Goal: Find contact information: Find contact information

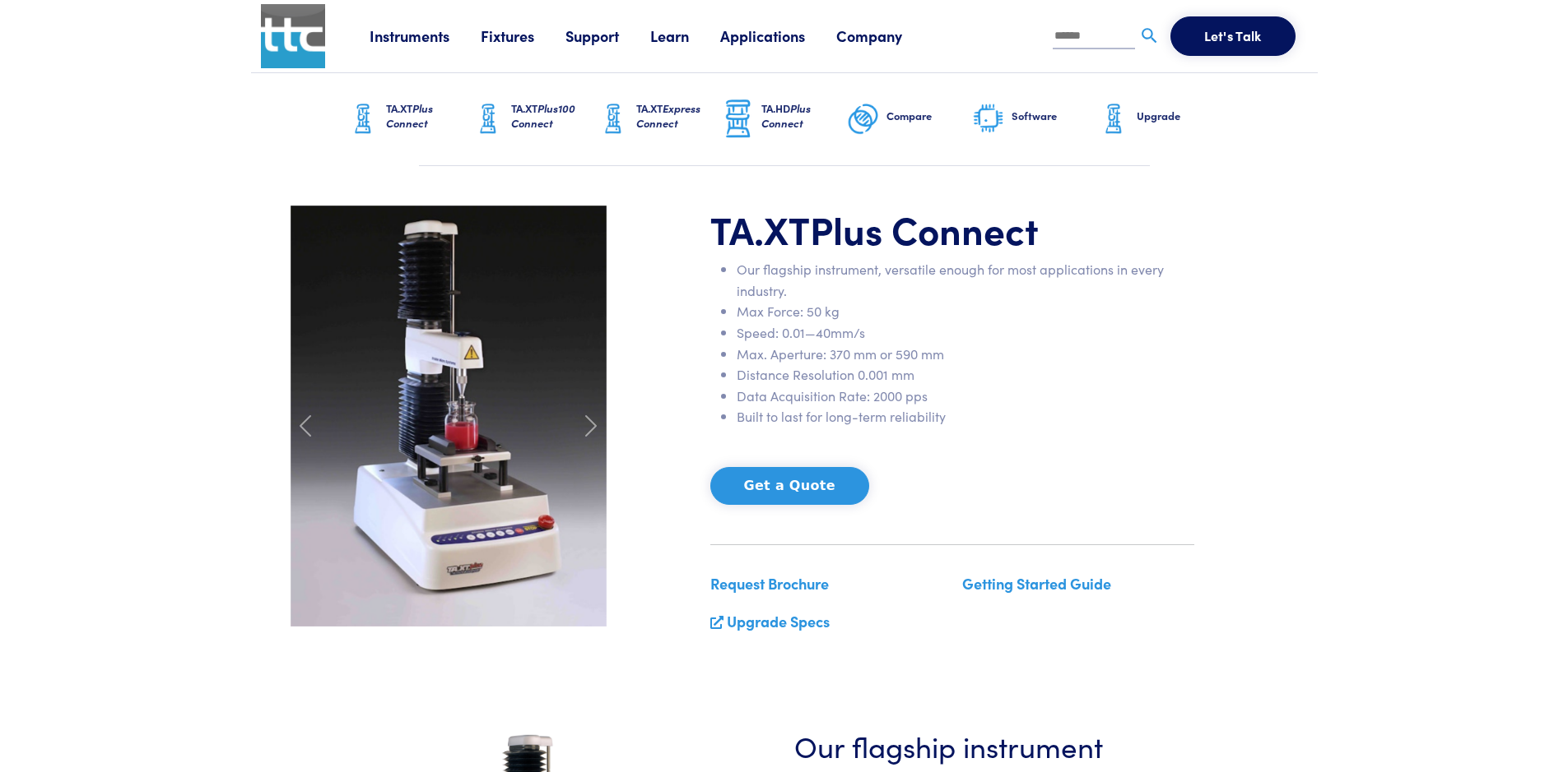
drag, startPoint x: 1073, startPoint y: 38, endPoint x: 1081, endPoint y: 52, distance: 16.1
click at [1073, 38] on input "text" at bounding box center [1094, 37] width 82 height 25
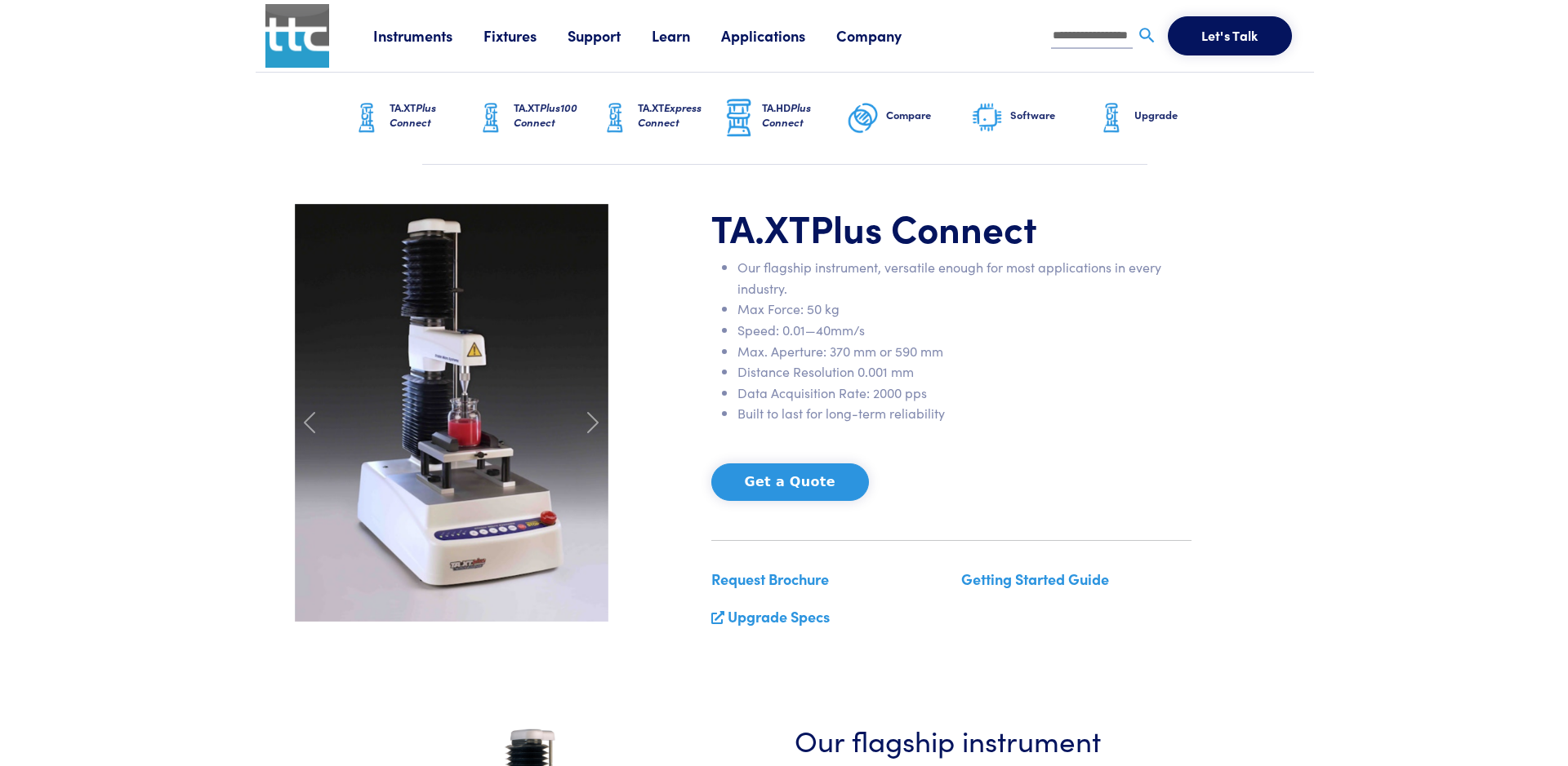
scroll to position [0, 21]
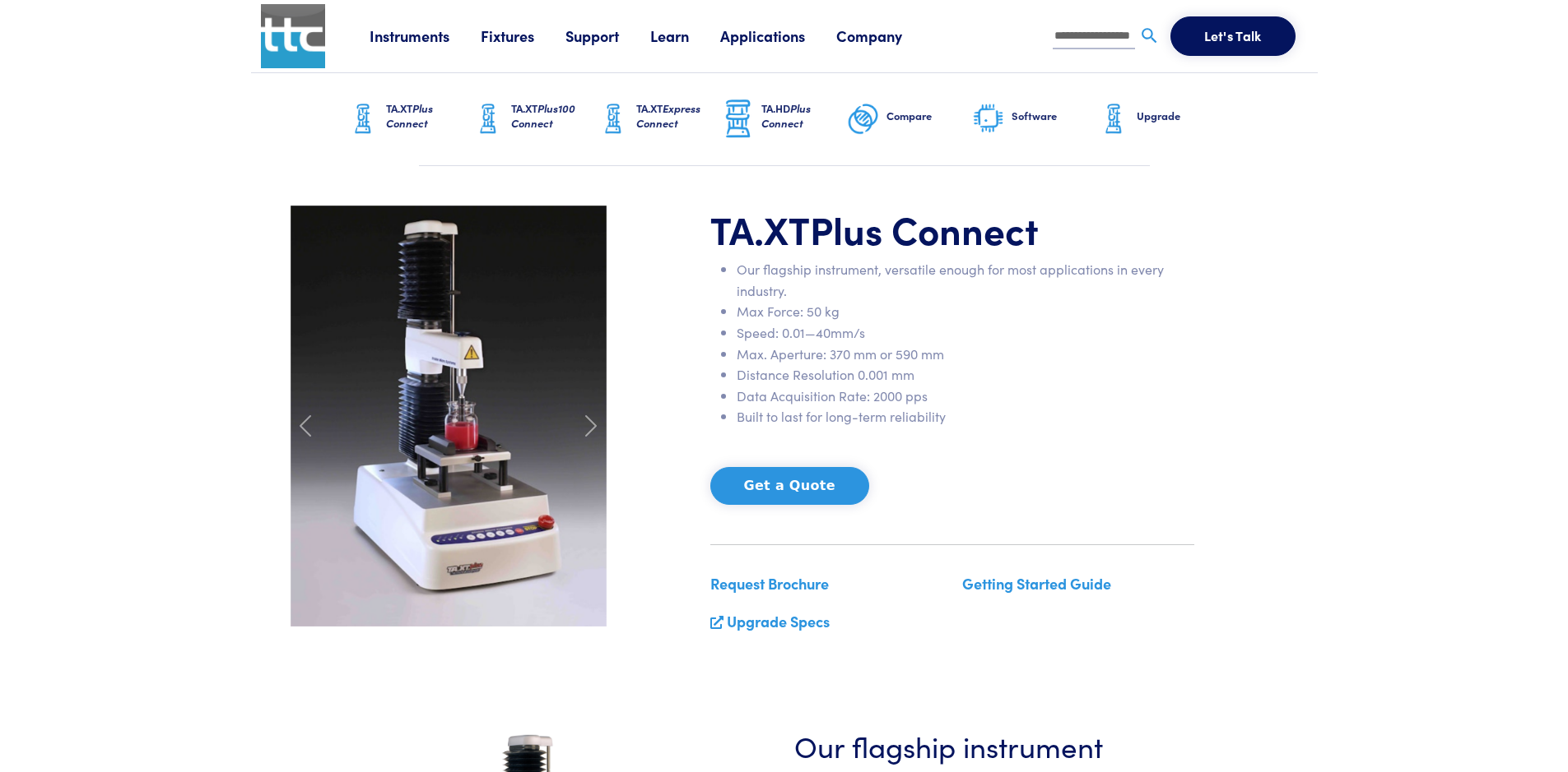
type input "**********"
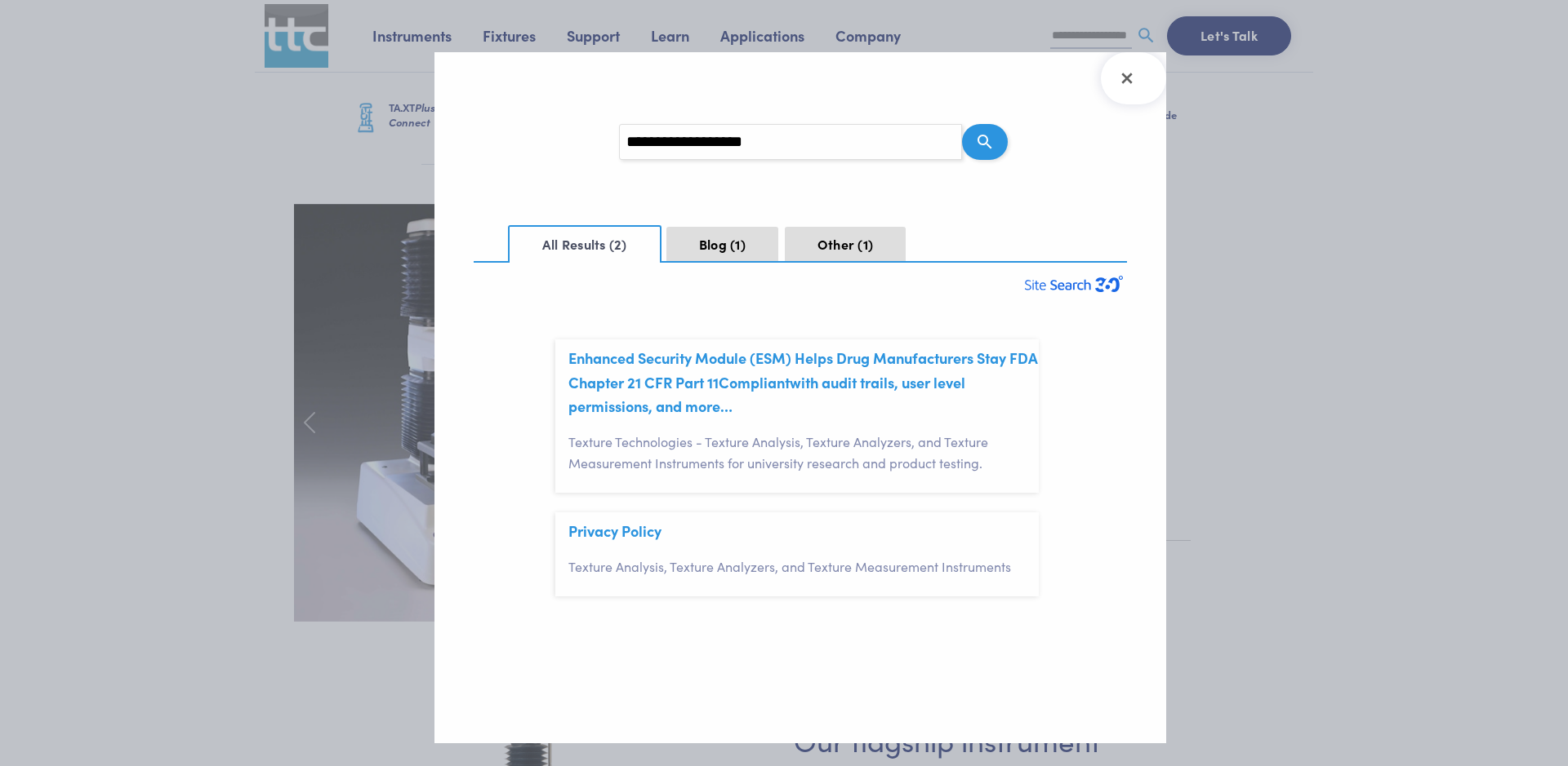
scroll to position [49, 0]
click at [875, 362] on link "Enhanced Security Module (ESM) Helps Drug Manufacturers Stay FDA Chapter 21 CFR…" at bounding box center [803, 382] width 470 height 69
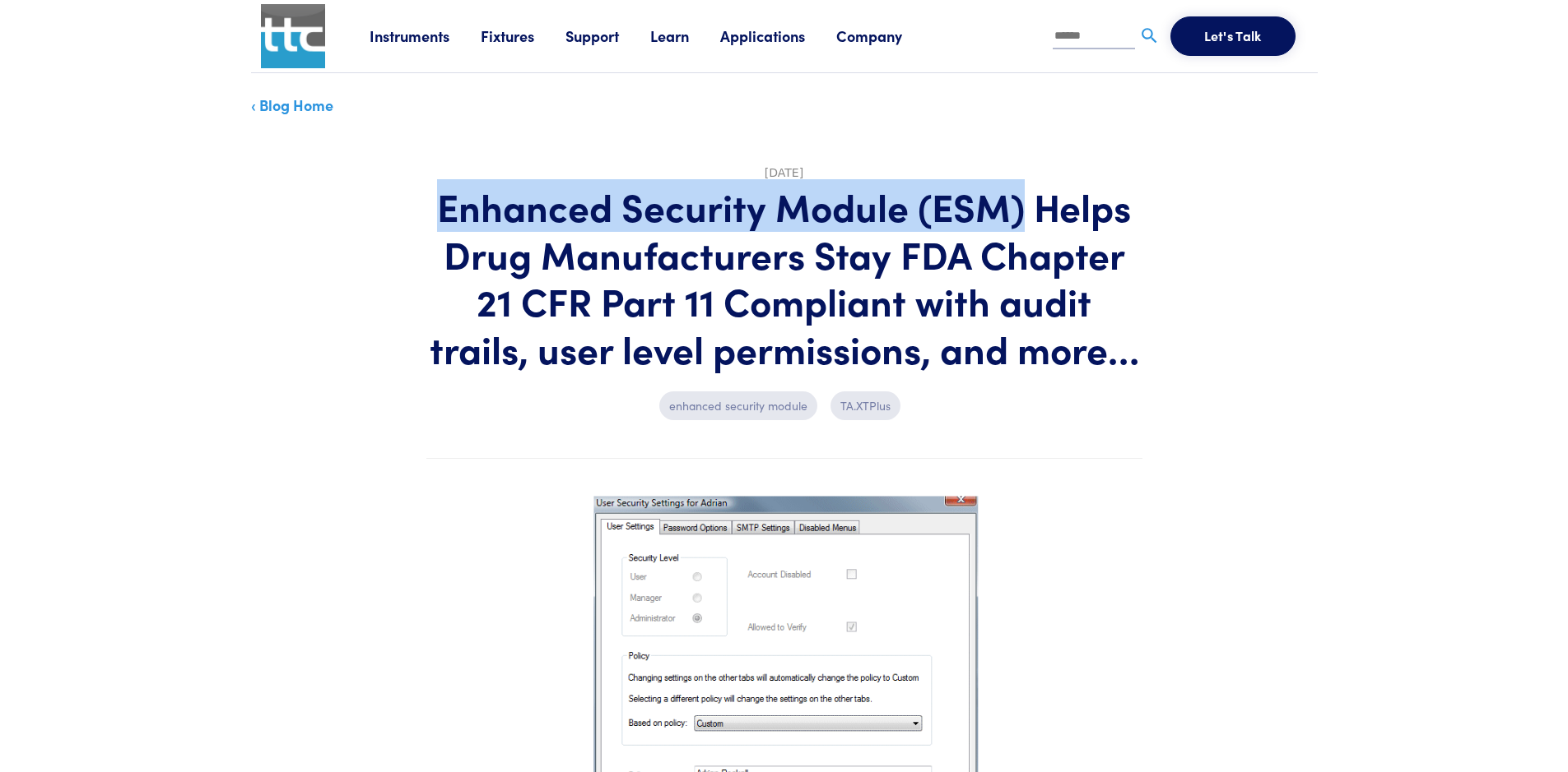
drag, startPoint x: 442, startPoint y: 209, endPoint x: 1019, endPoint y: 225, distance: 577.2
click at [1019, 225] on h1 "Enhanced Security Module (ESM) Helps Drug Manufacturers Stay FDA Chapter 21 CFR…" at bounding box center [784, 278] width 716 height 189
copy h1 "Enhanced Security Module (ESM)"
click at [574, 41] on link "Support" at bounding box center [608, 35] width 85 height 21
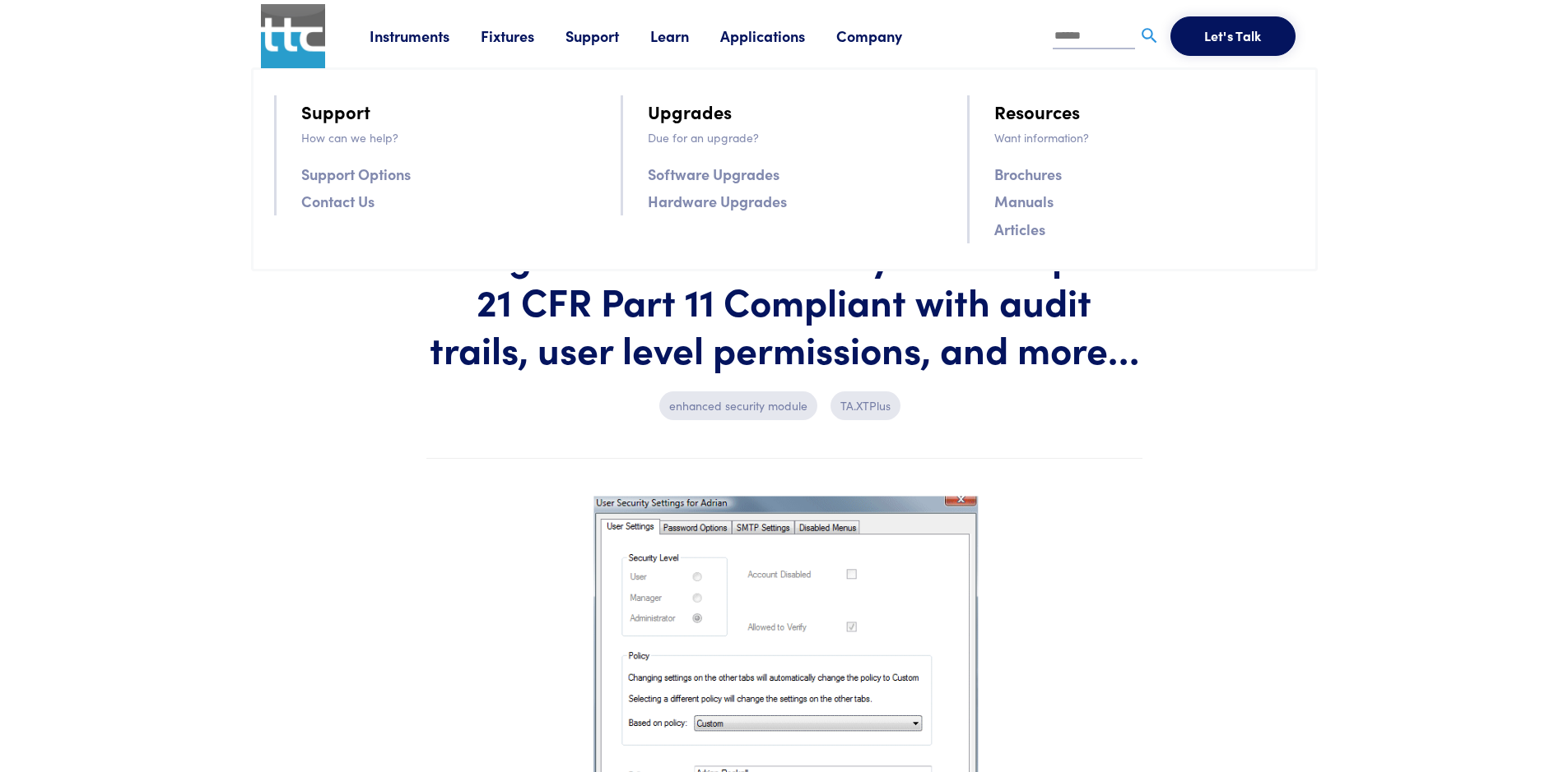
click at [334, 206] on link "Contact Us" at bounding box center [337, 201] width 73 height 24
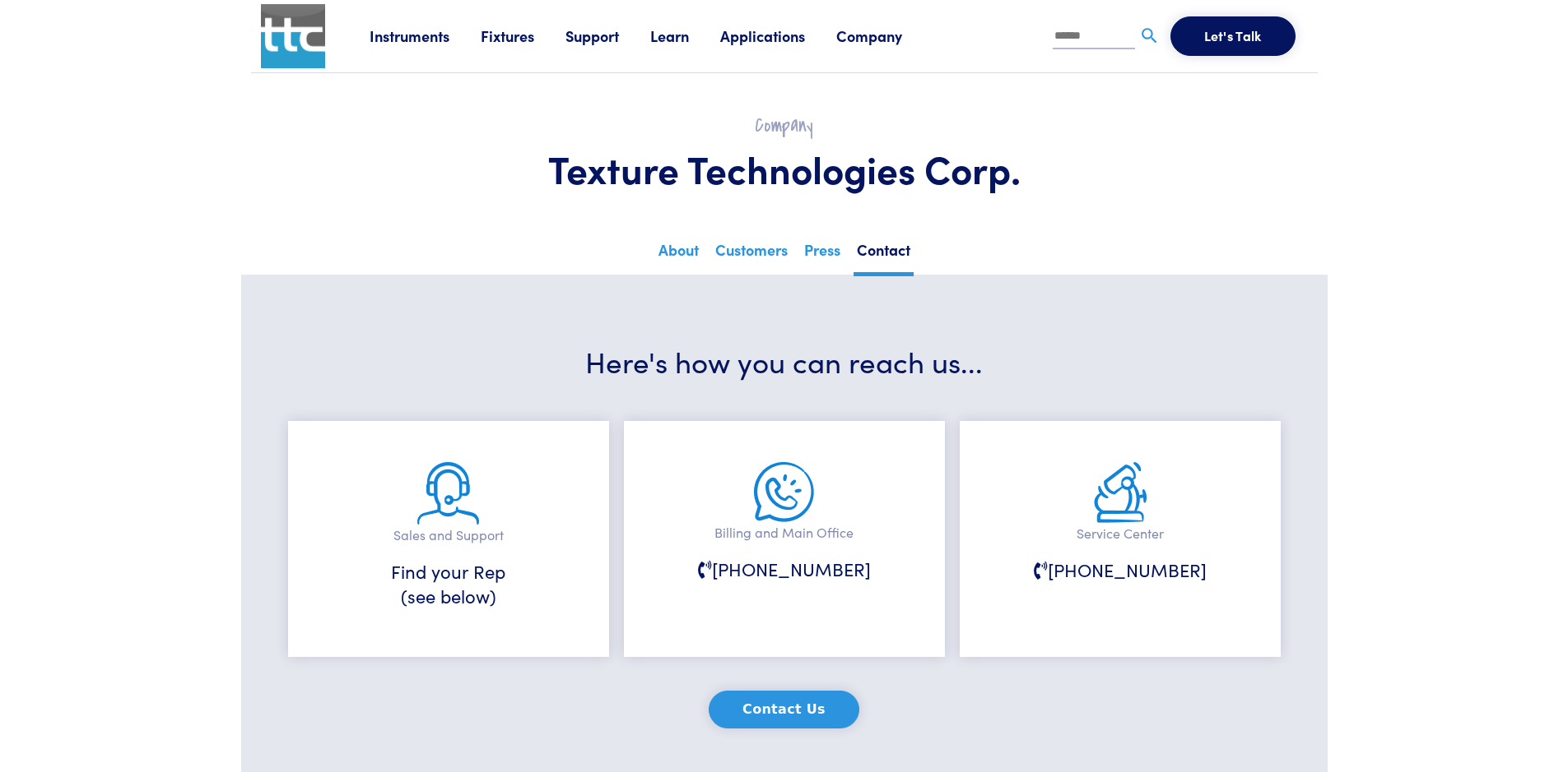
click at [448, 495] on img at bounding box center [448, 494] width 62 height 63
click at [441, 483] on img at bounding box center [448, 494] width 62 height 63
click at [438, 606] on h6 "Find your Rep (see below)" at bounding box center [448, 585] width 239 height 51
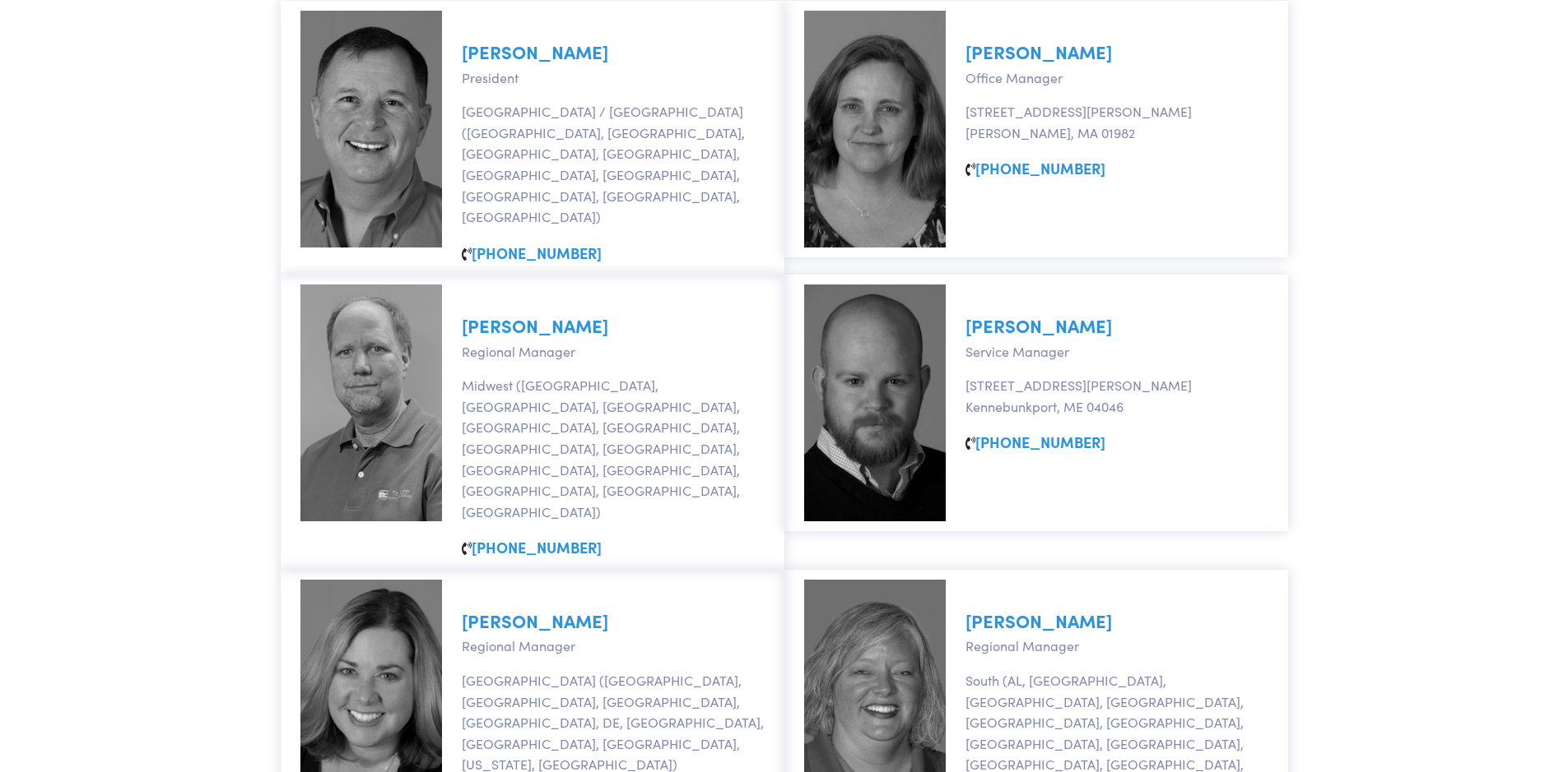
scroll to position [987, 0]
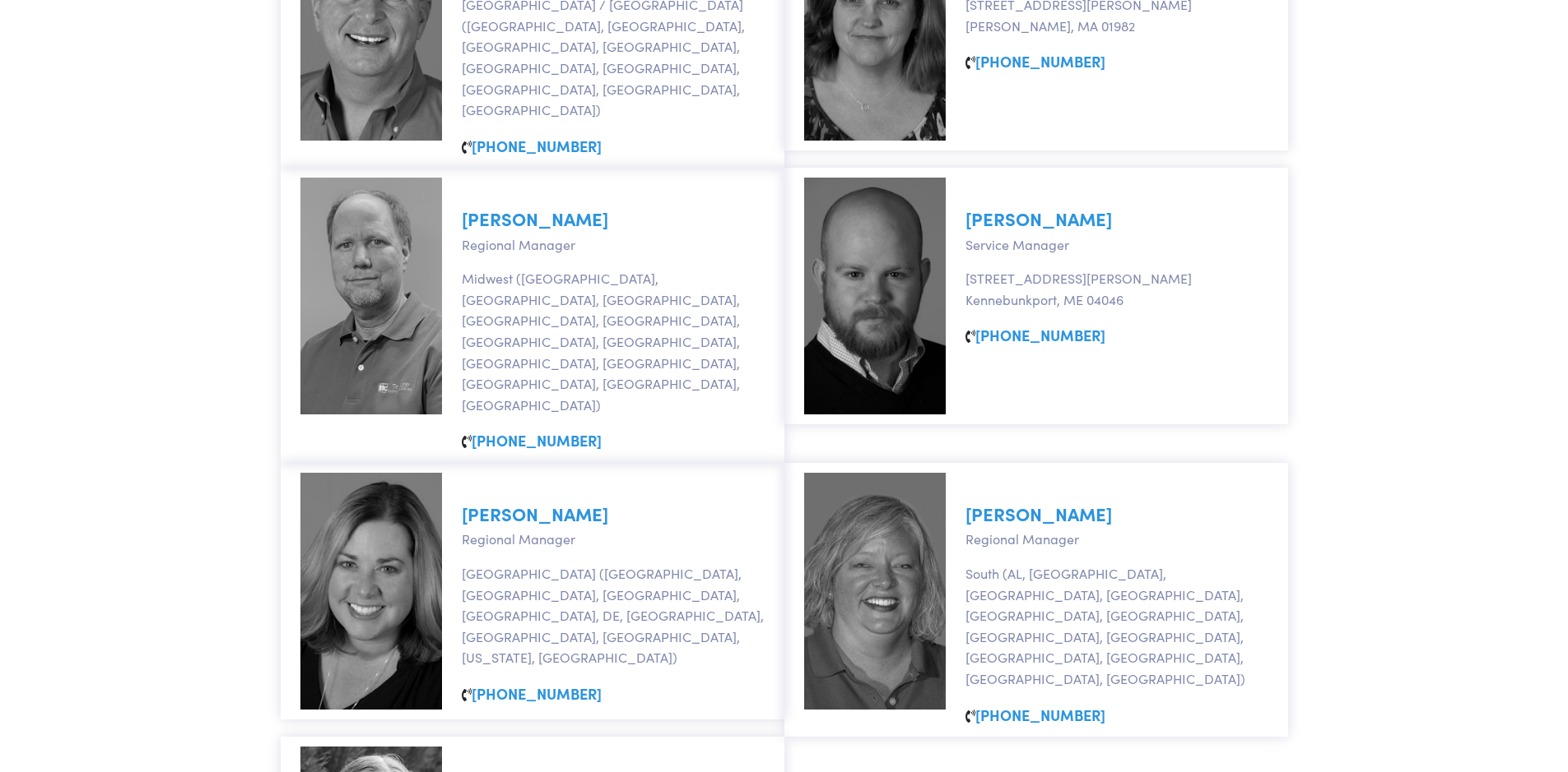
click at [519, 501] on link "Jeanne Held" at bounding box center [535, 513] width 147 height 26
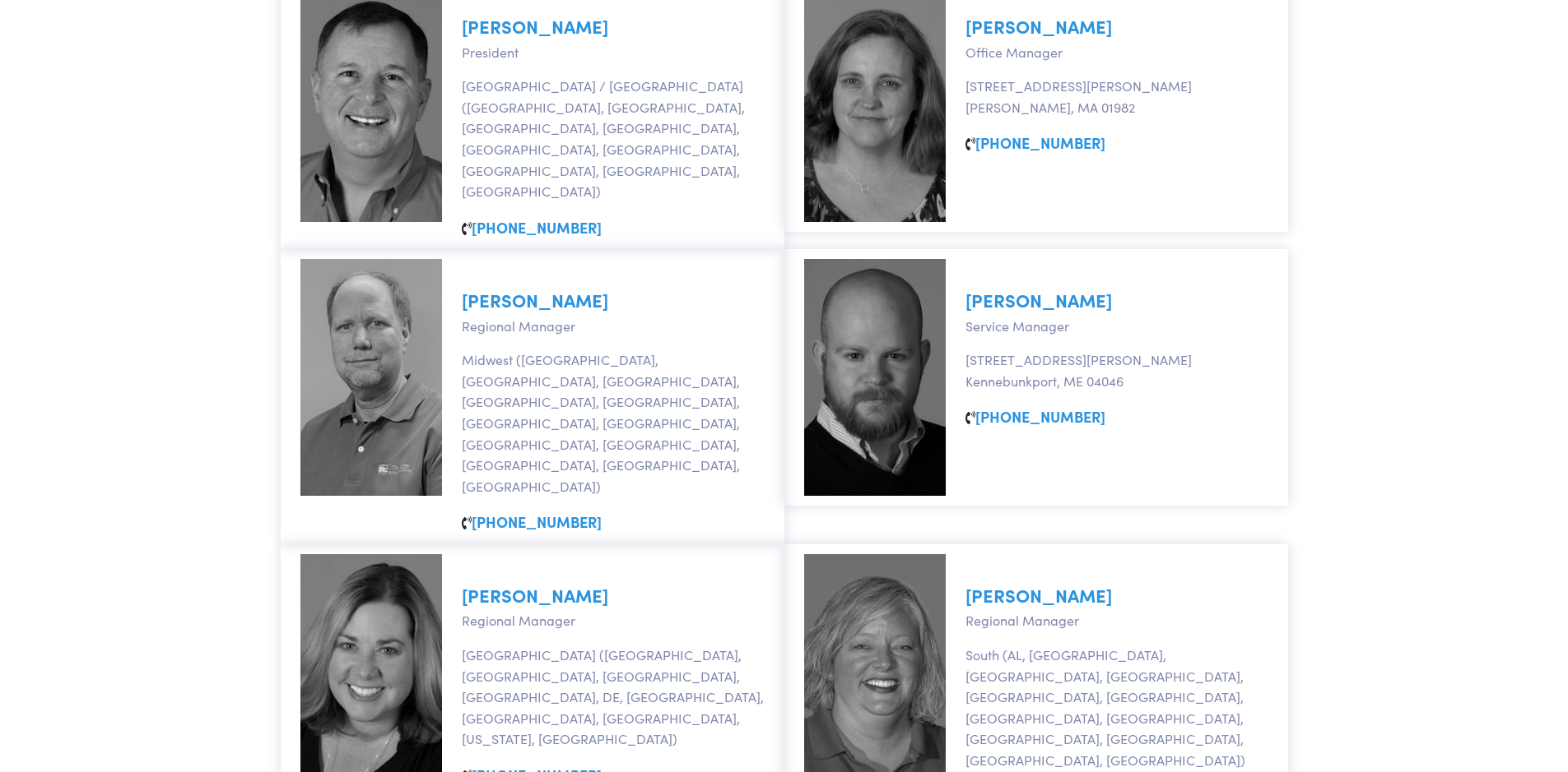
scroll to position [905, 0]
click at [518, 583] on link "Jeanne Held" at bounding box center [535, 596] width 147 height 26
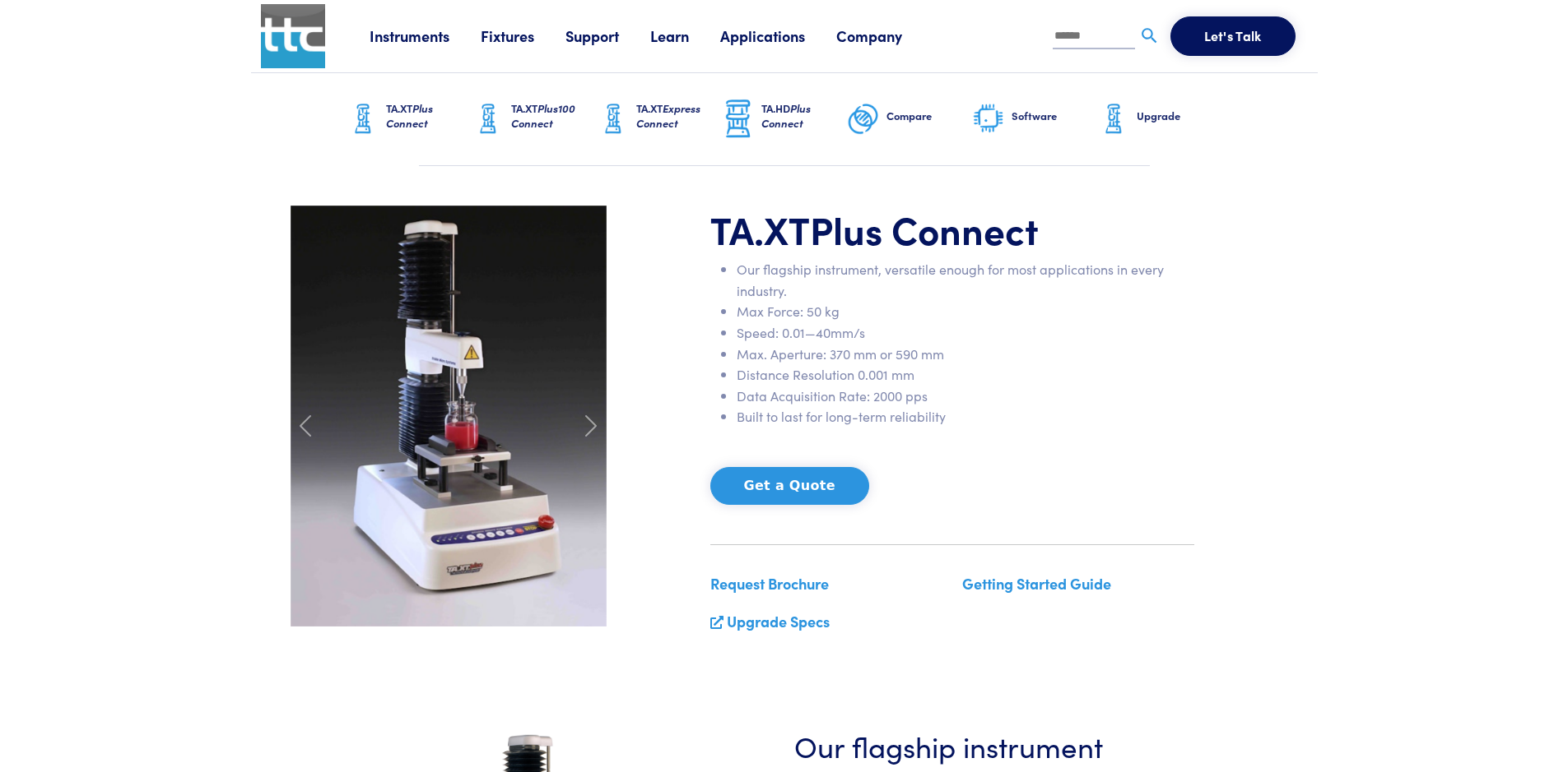
click at [576, 40] on link "Support" at bounding box center [608, 35] width 85 height 21
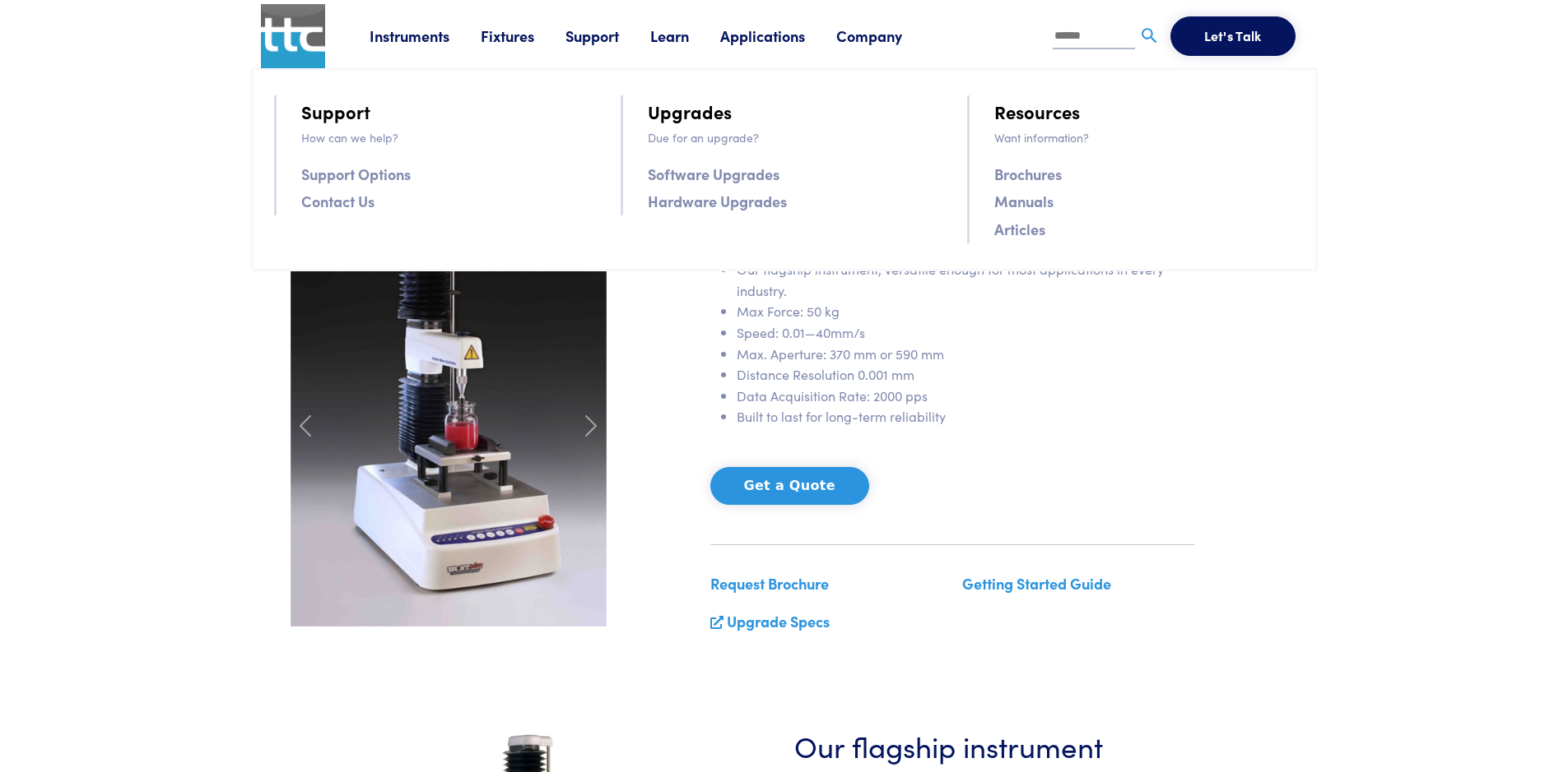
click at [351, 199] on link "Contact Us" at bounding box center [337, 201] width 73 height 24
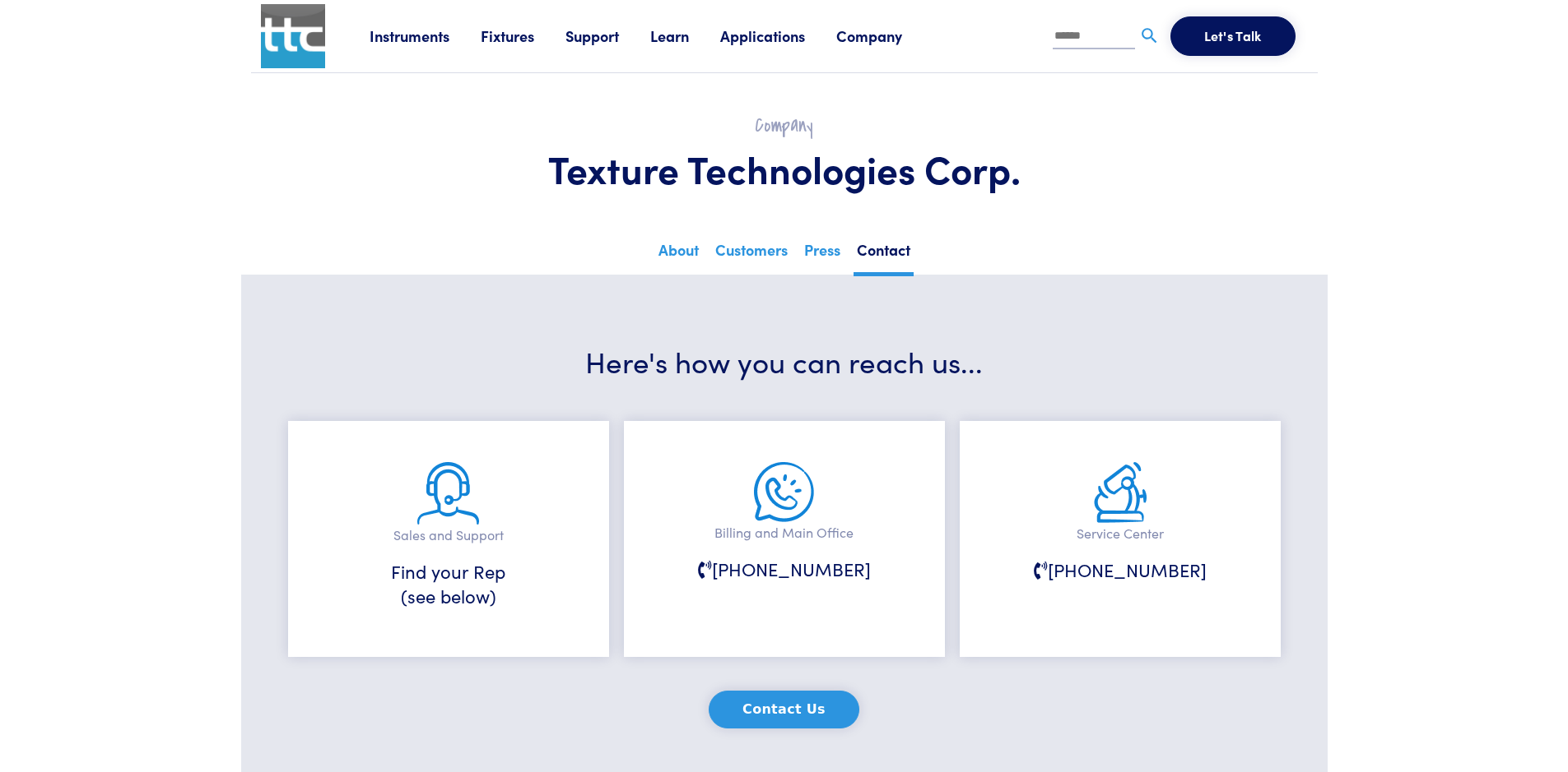
scroll to position [576, 0]
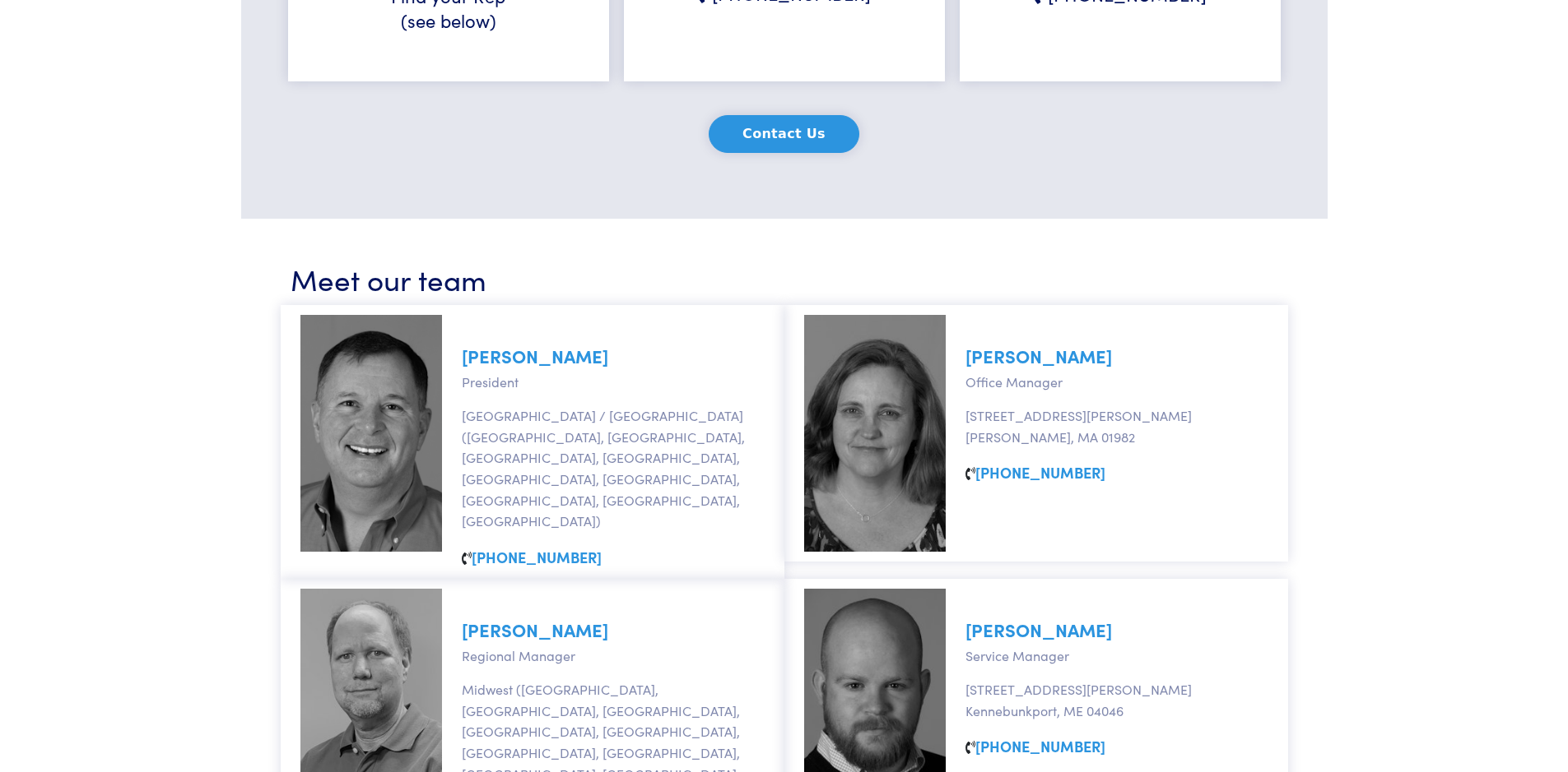
click at [1046, 353] on link "[PERSON_NAME]" at bounding box center [1039, 355] width 147 height 26
